Goal: Information Seeking & Learning: Learn about a topic

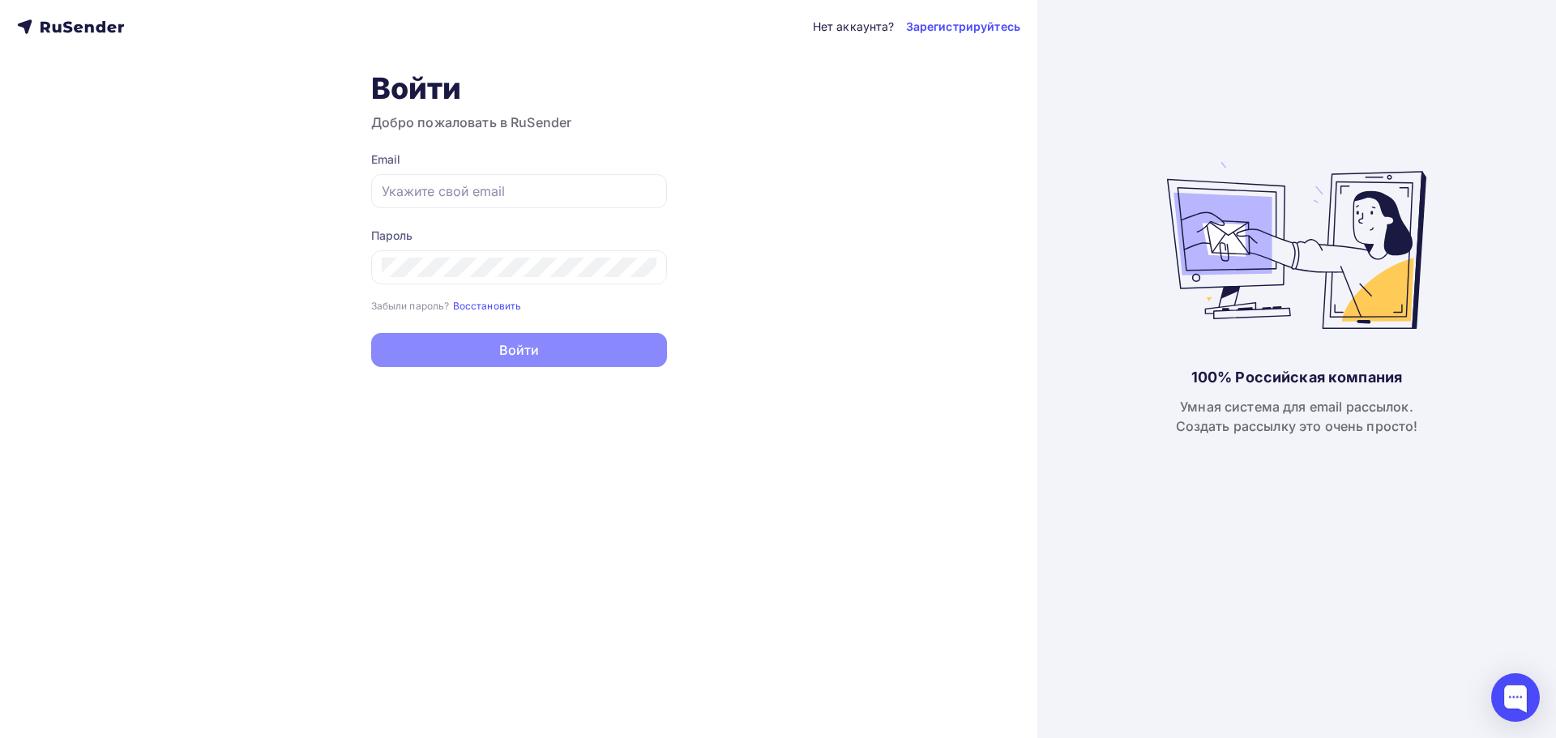
click at [49, 26] on icon at bounding box center [46, 27] width 10 height 11
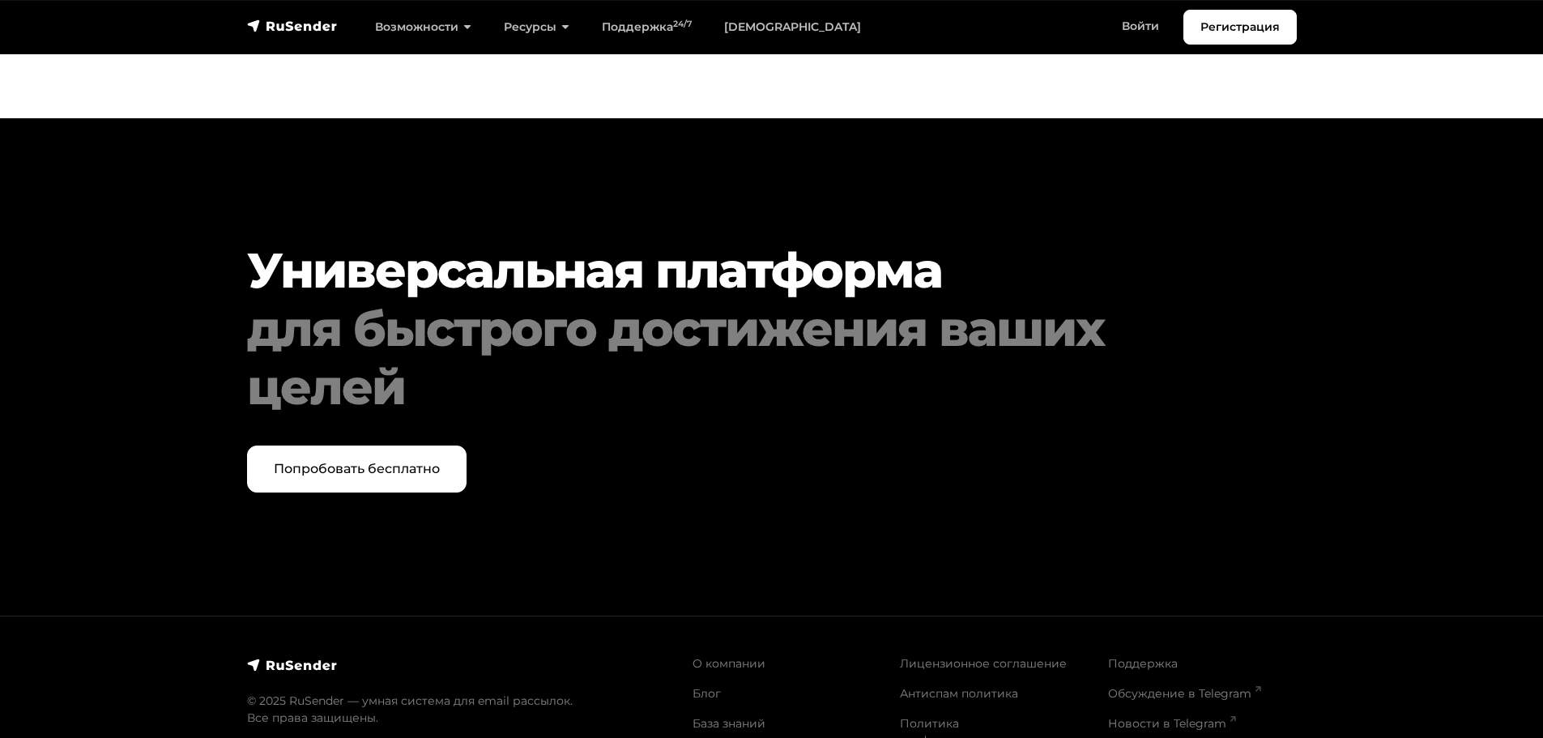
scroll to position [8325, 0]
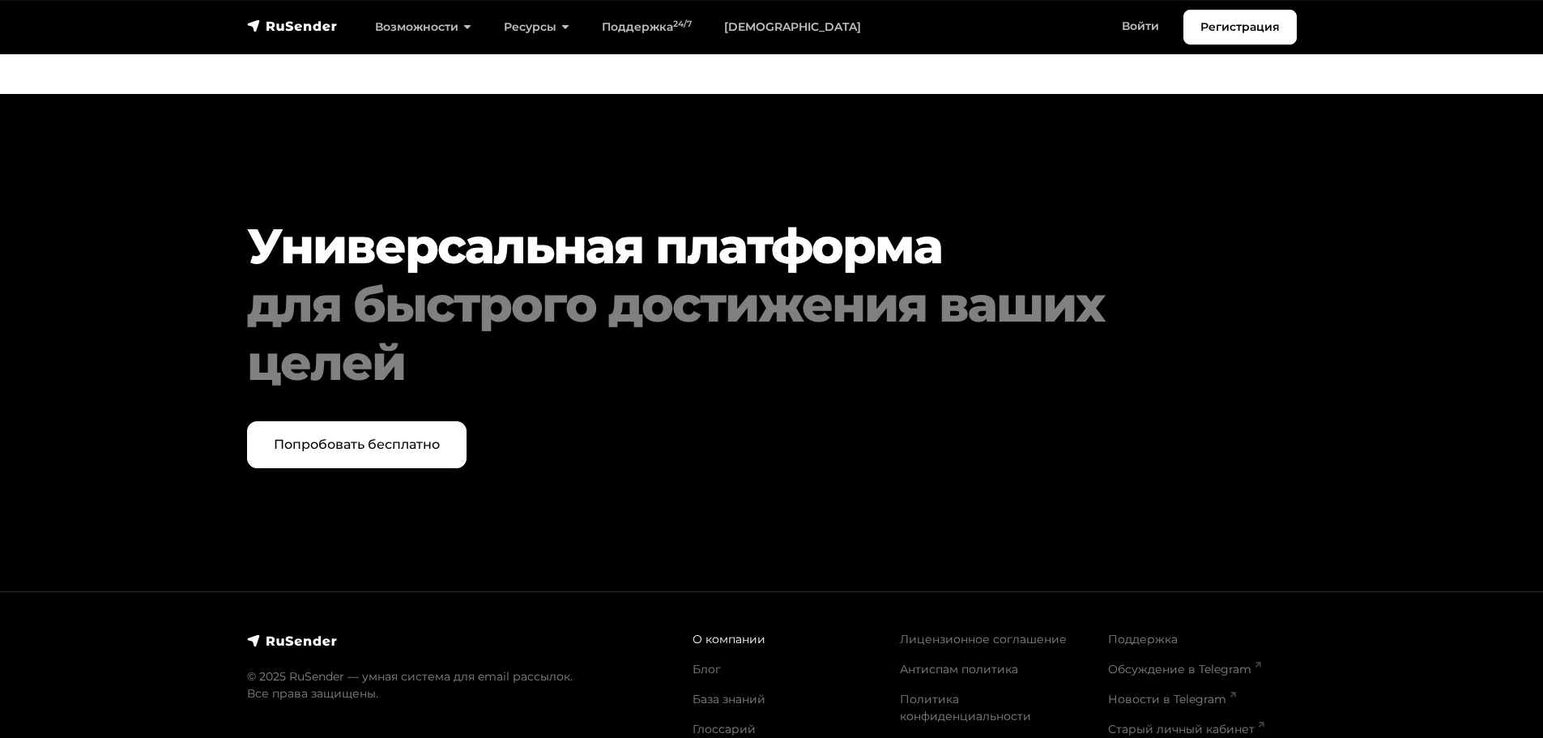
click at [729, 632] on link "О компании" at bounding box center [729, 639] width 73 height 15
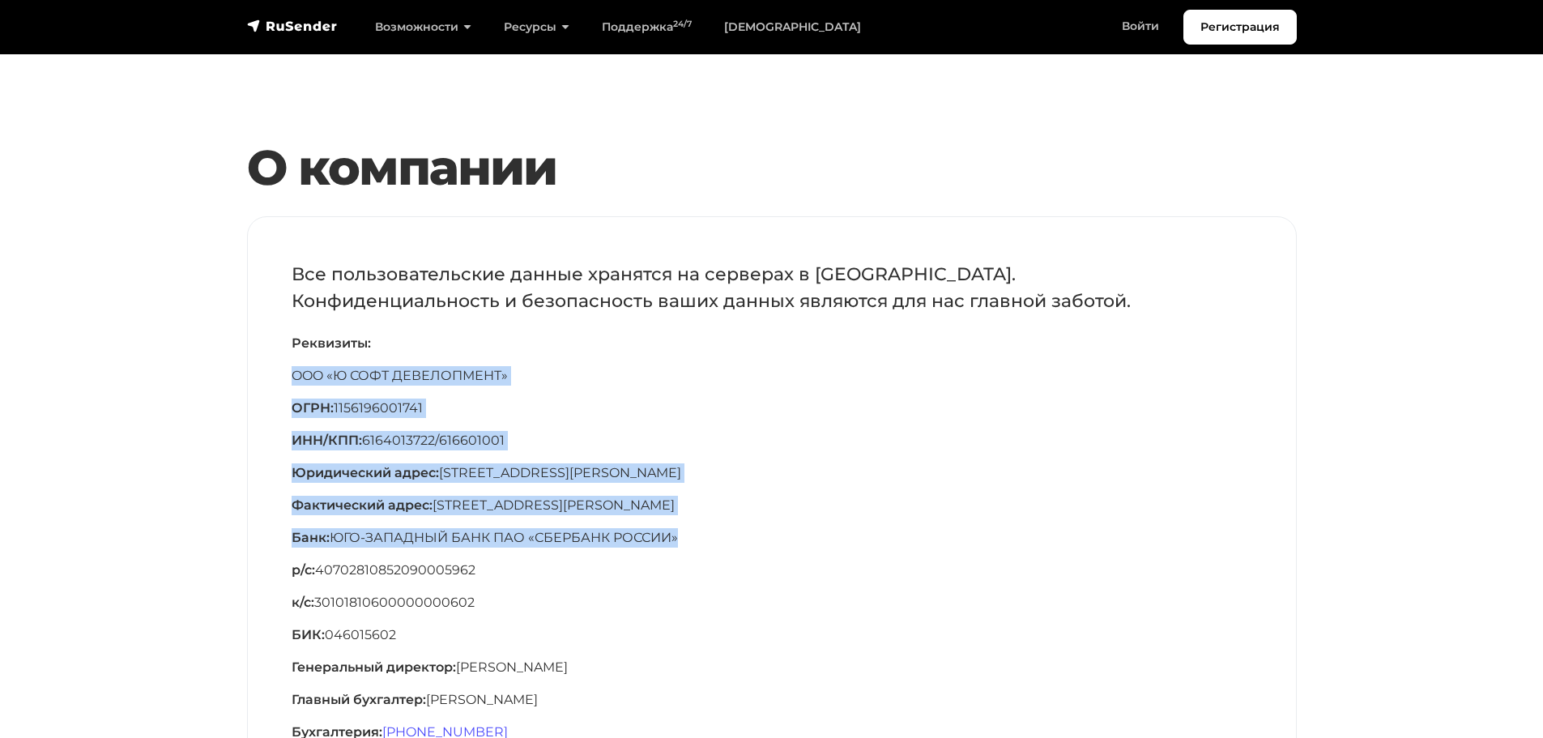
drag, startPoint x: 291, startPoint y: 371, endPoint x: 956, endPoint y: 543, distance: 687.0
click at [956, 543] on div "Все пользовательские данные хранятся на серверах в [GEOGRAPHIC_DATA]. Конфиденц…" at bounding box center [772, 524] width 1048 height 614
click at [297, 377] on p "OOO «Ю СОФТ ДЕВЕЛОПМЕНТ»" at bounding box center [772, 375] width 961 height 19
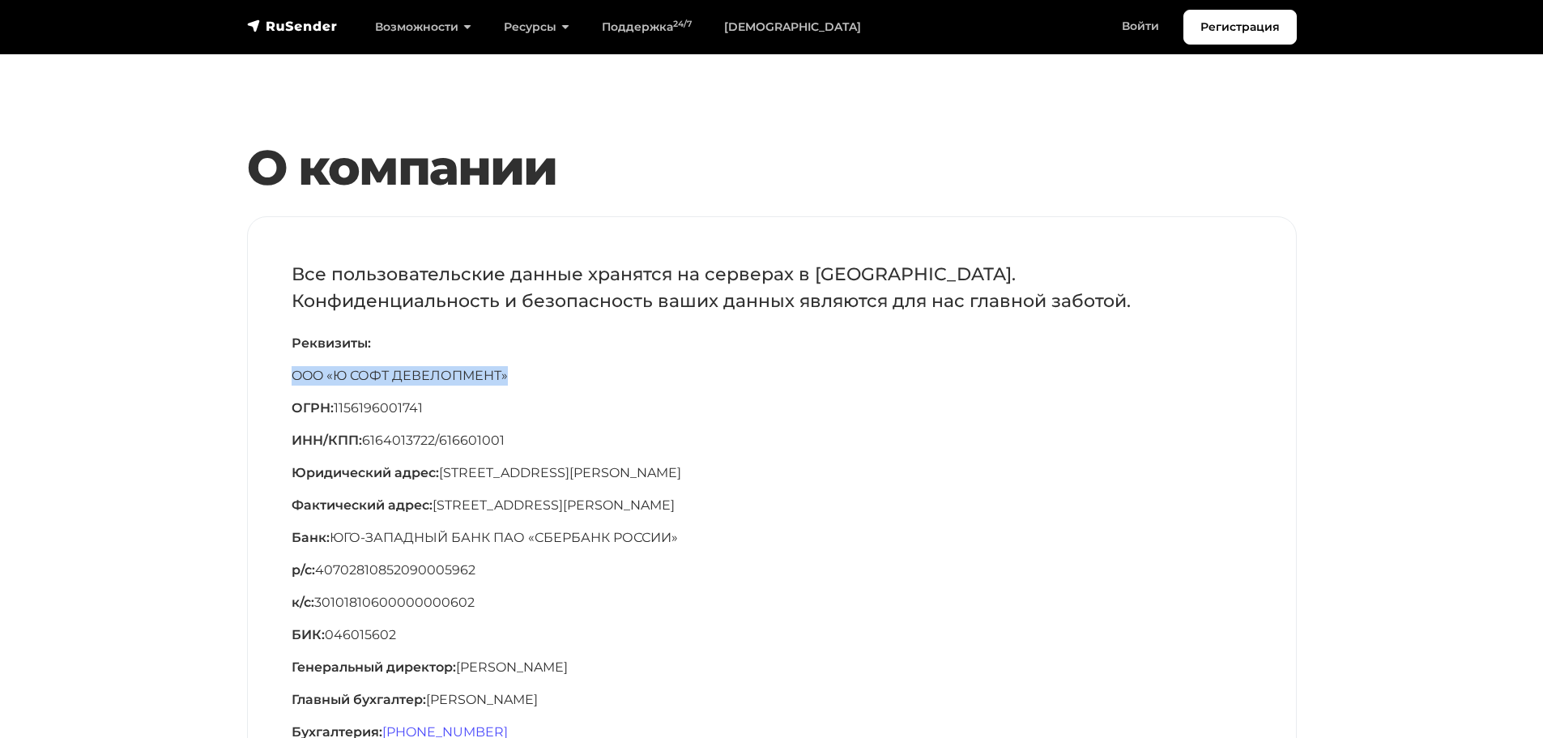
drag, startPoint x: 289, startPoint y: 374, endPoint x: 580, endPoint y: 377, distance: 290.9
click at [549, 377] on div "Все пользовательские данные хранятся на серверах в Российской Федерации. Конфид…" at bounding box center [772, 524] width 1048 height 614
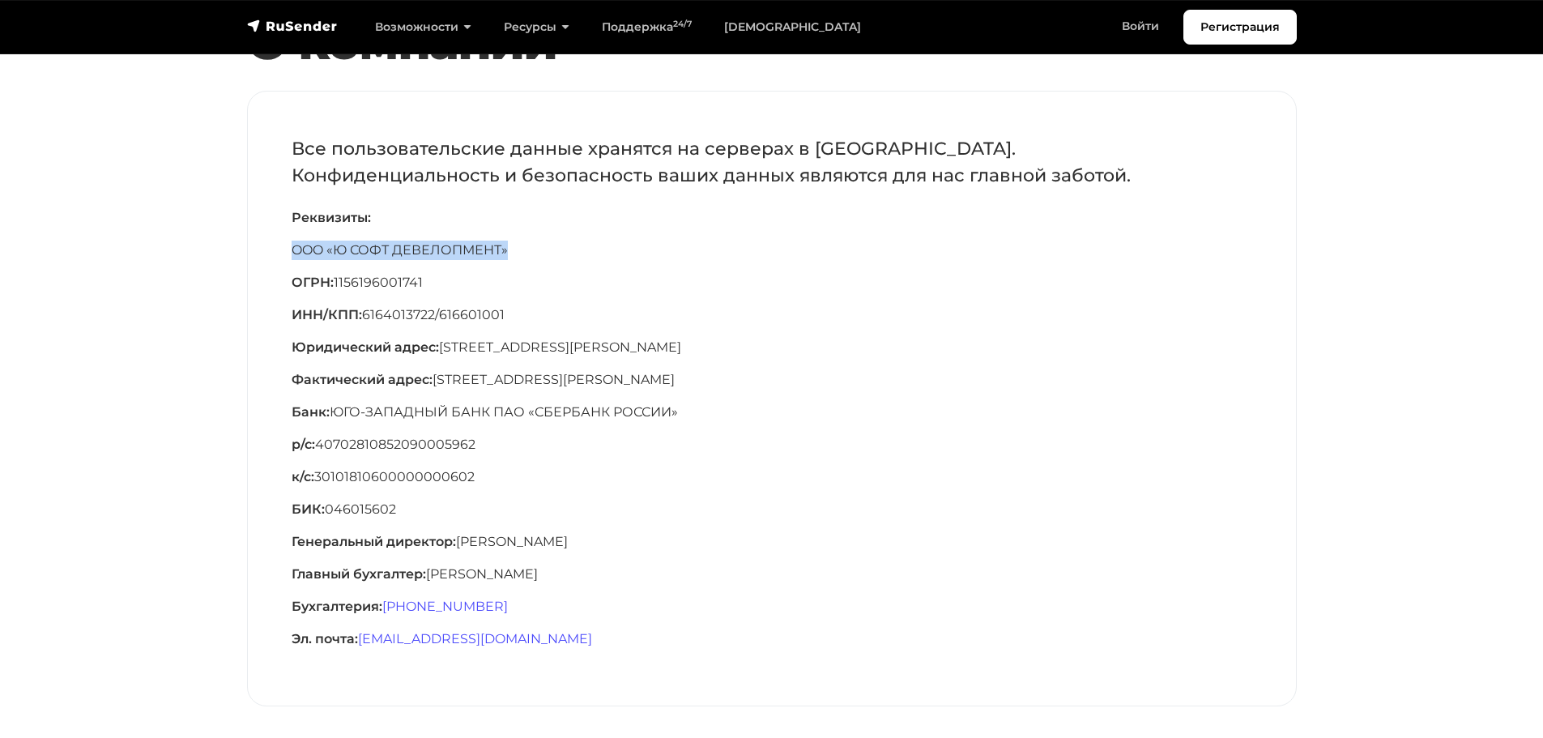
scroll to position [105, 0]
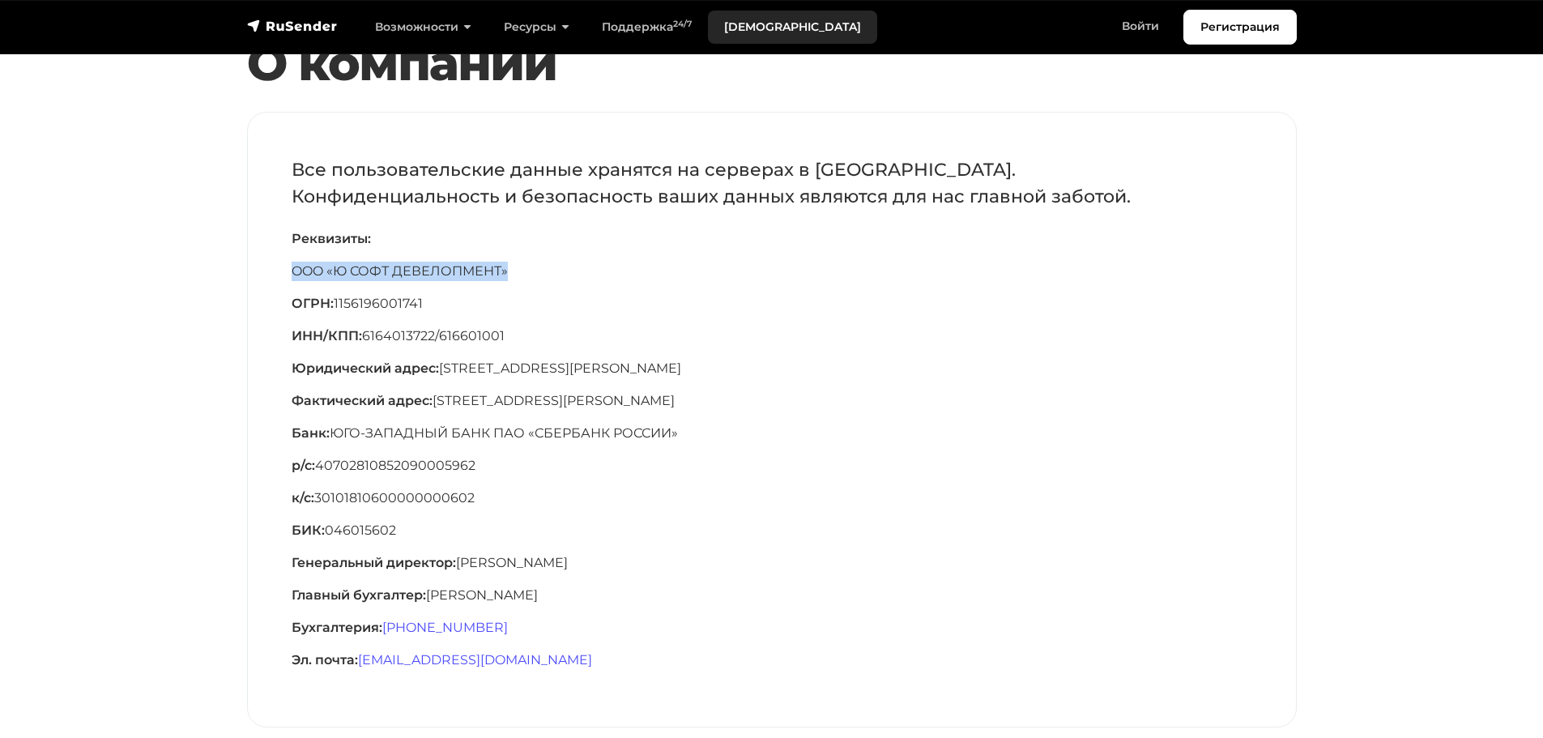
click at [752, 22] on link "[DEMOGRAPHIC_DATA]" at bounding box center [792, 27] width 169 height 33
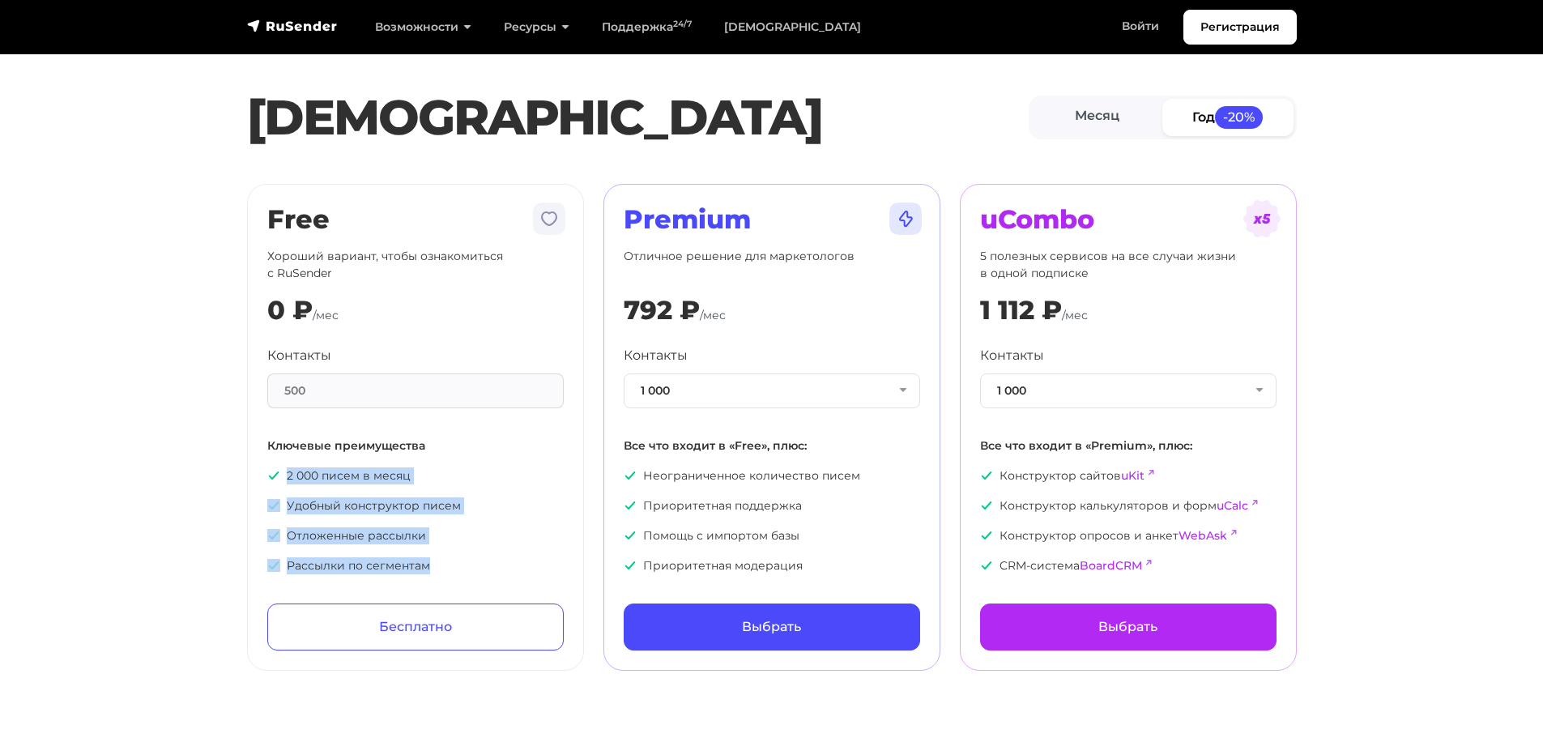
drag, startPoint x: 264, startPoint y: 476, endPoint x: 454, endPoint y: 561, distance: 207.8
click at [454, 561] on div "Free Хороший вариант, чтобы ознакомиться с RuSender 0 ₽ /мес Контакты 500 Ключе…" at bounding box center [415, 427] width 337 height 487
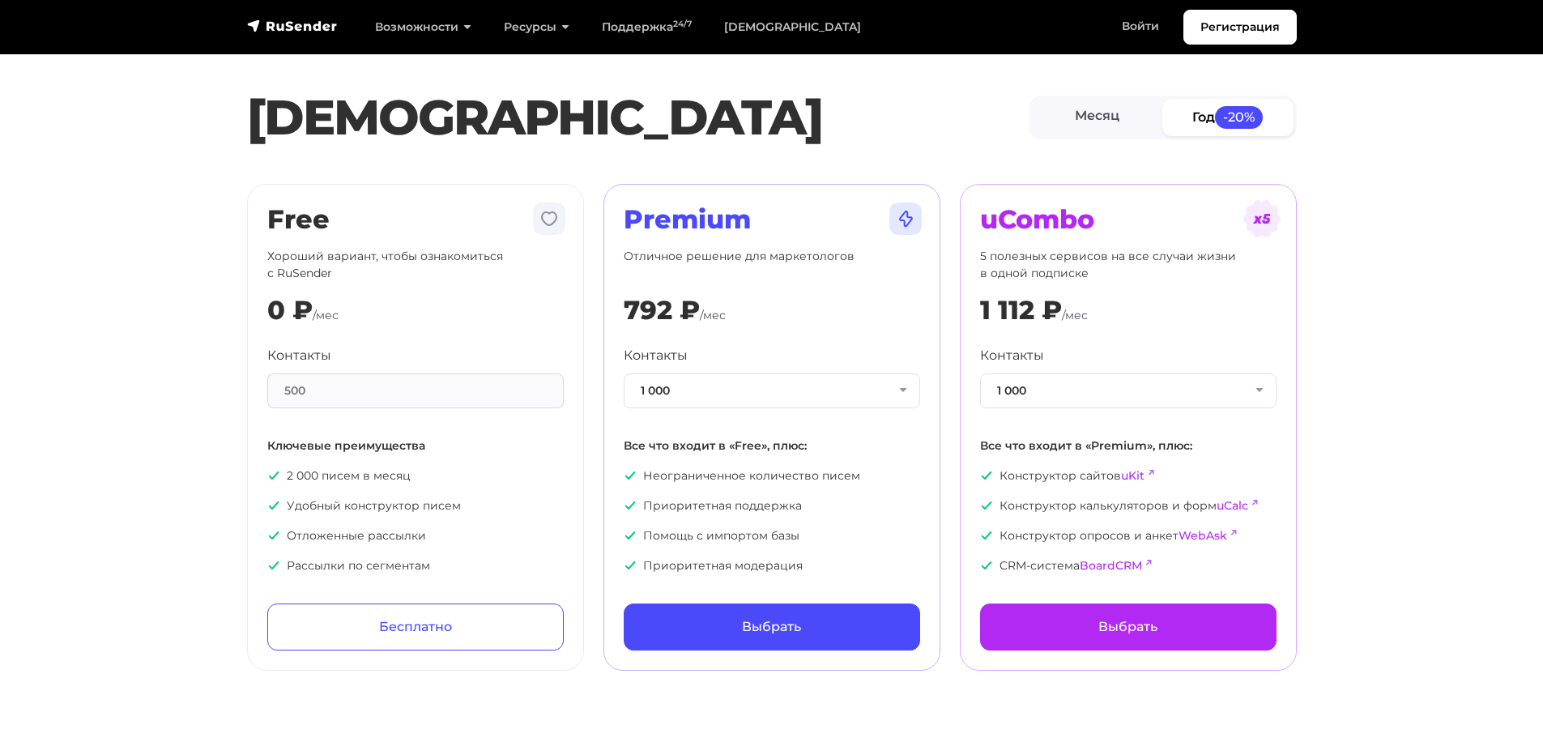
click at [152, 284] on section "[PERSON_NAME] Год -20% Free Хороший вариант, чтобы ознакомиться с RuSender 0 ₽ …" at bounding box center [771, 344] width 1543 height 651
drag, startPoint x: 286, startPoint y: 473, endPoint x: 455, endPoint y: 476, distance: 168.5
click at [455, 476] on p "2 000 писем в месяц" at bounding box center [415, 475] width 297 height 17
click at [291, 503] on p "Удобный конструктор писем" at bounding box center [415, 505] width 297 height 17
